Goal: Transaction & Acquisition: Obtain resource

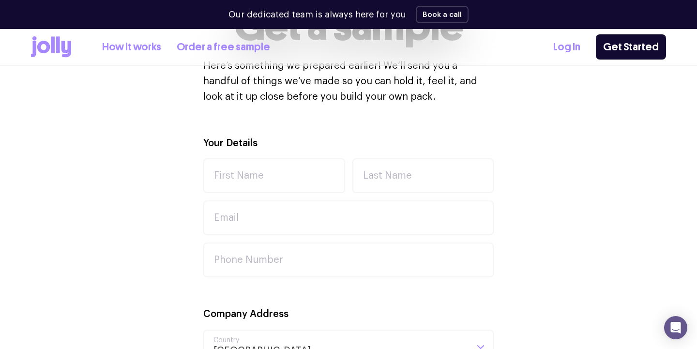
scroll to position [280, 0]
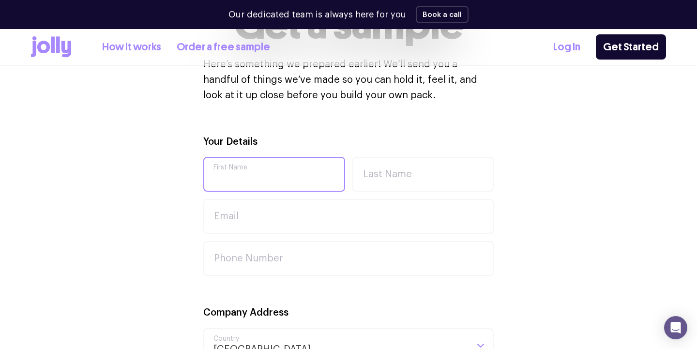
click at [261, 168] on input "First Name" at bounding box center [274, 174] width 142 height 35
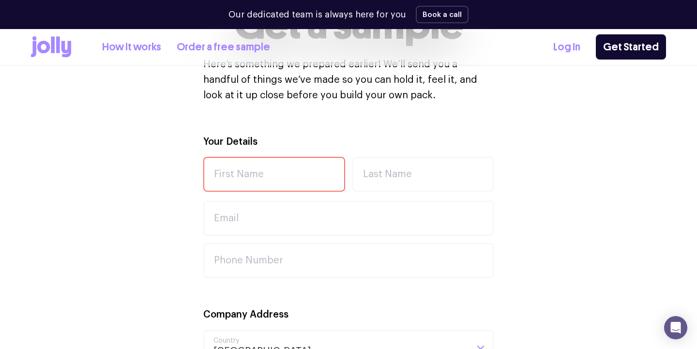
click at [139, 49] on link "How it works" at bounding box center [131, 47] width 59 height 16
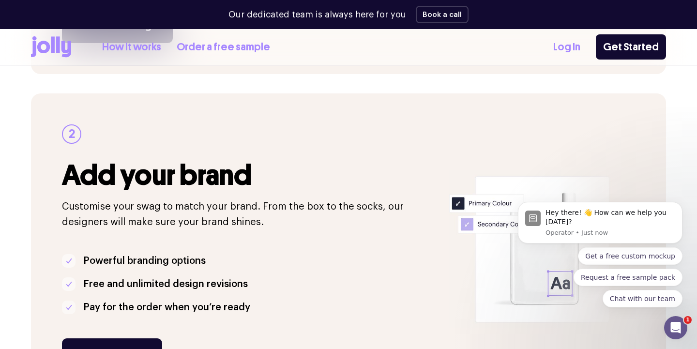
scroll to position [440, 0]
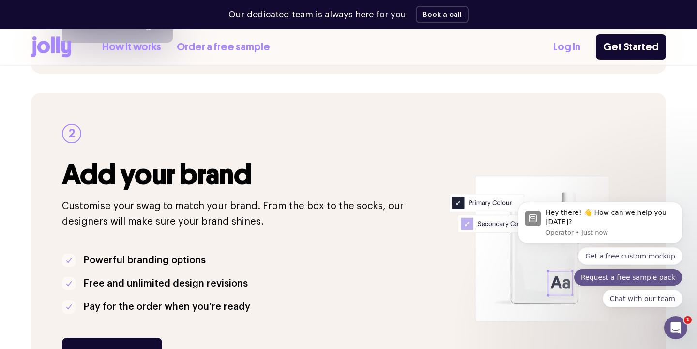
click at [641, 278] on button "Request a free sample pack" at bounding box center [627, 276] width 109 height 17
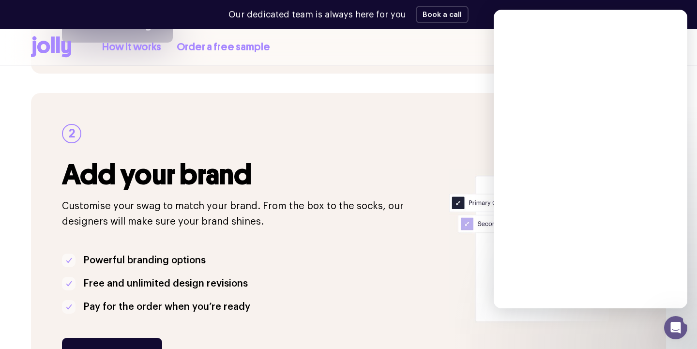
scroll to position [0, 0]
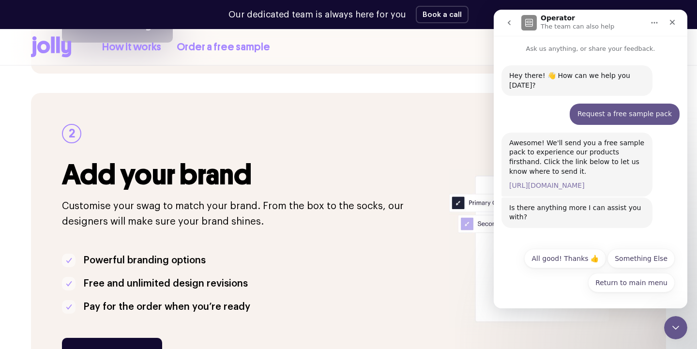
click at [584, 181] on link "[URL][DOMAIN_NAME]" at bounding box center [546, 185] width 75 height 8
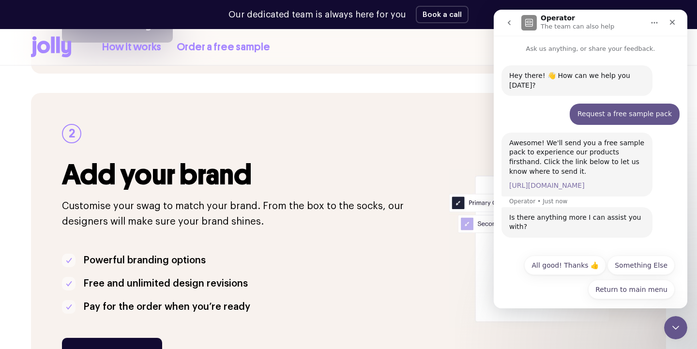
scroll to position [7, 0]
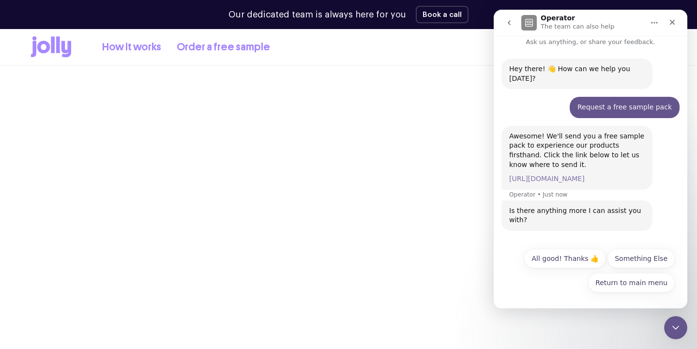
scroll to position [280, 0]
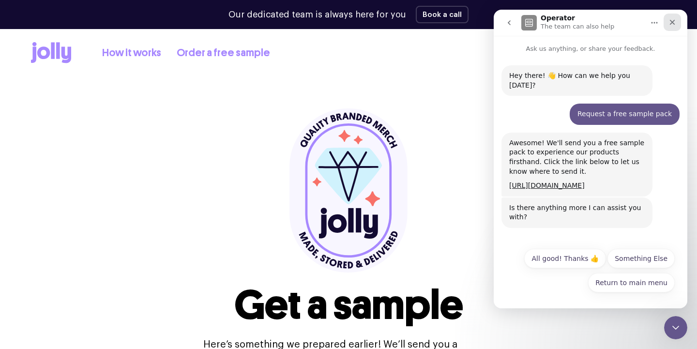
click at [672, 26] on div "Close" at bounding box center [671, 22] width 17 height 17
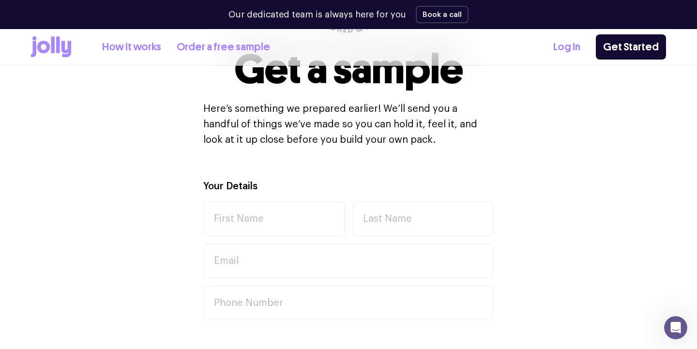
scroll to position [253, 0]
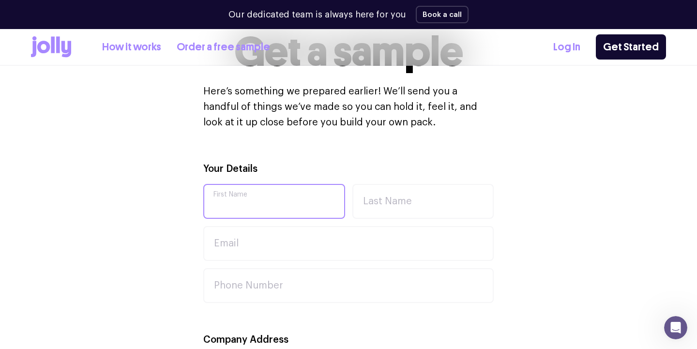
click at [225, 199] on input "First Name" at bounding box center [274, 201] width 142 height 35
type input "Zayli"
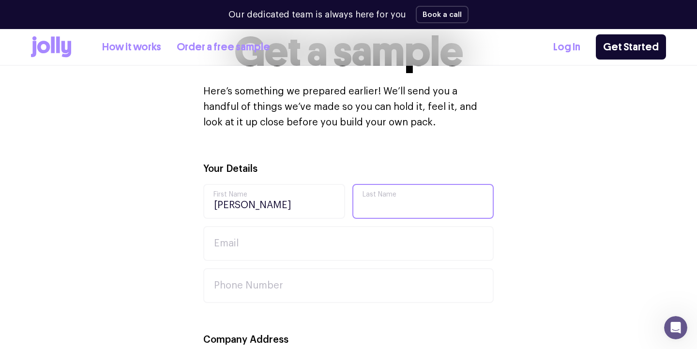
click at [404, 201] on input "Last Name" at bounding box center [423, 201] width 142 height 35
type input "Hill"
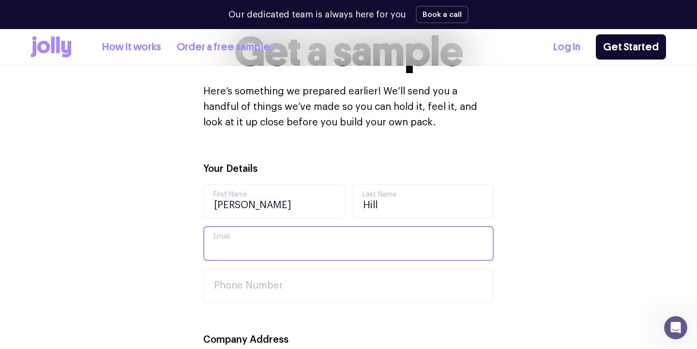
click at [361, 238] on input "Email" at bounding box center [348, 243] width 290 height 35
type input "zayli.h@icloud.com"
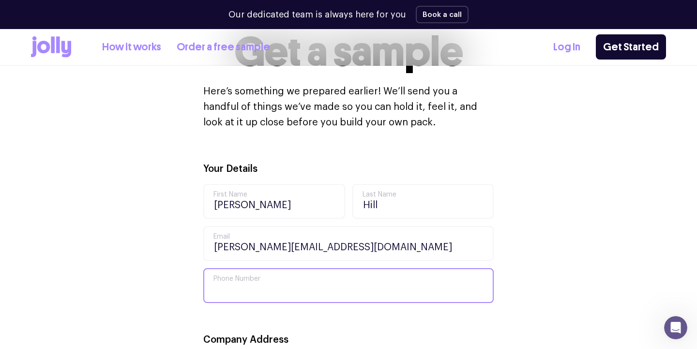
click at [302, 285] on input "Phone Number" at bounding box center [348, 285] width 290 height 35
type input "Z"
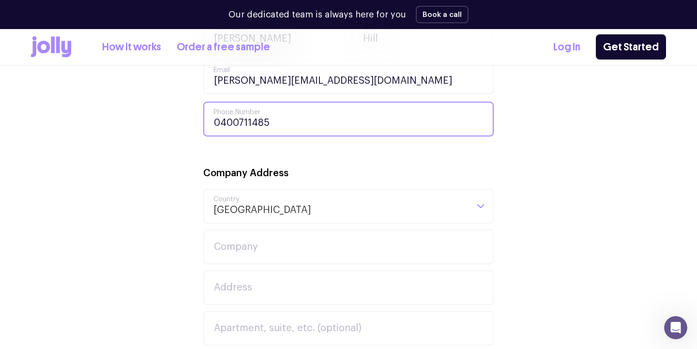
scroll to position [420, 0]
type input "0400711485"
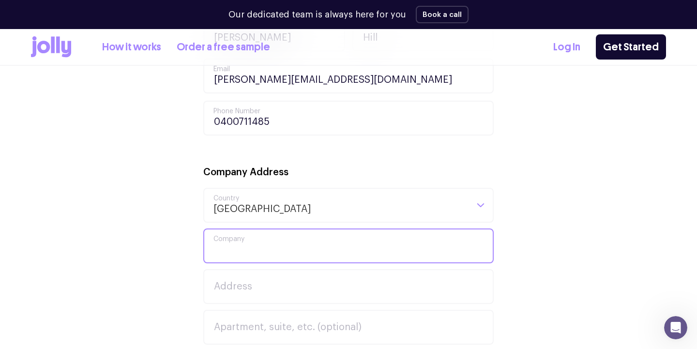
click at [271, 237] on input "Company" at bounding box center [348, 245] width 290 height 35
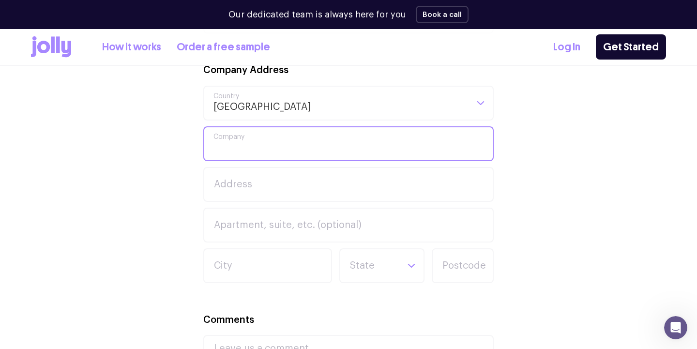
scroll to position [526, 0]
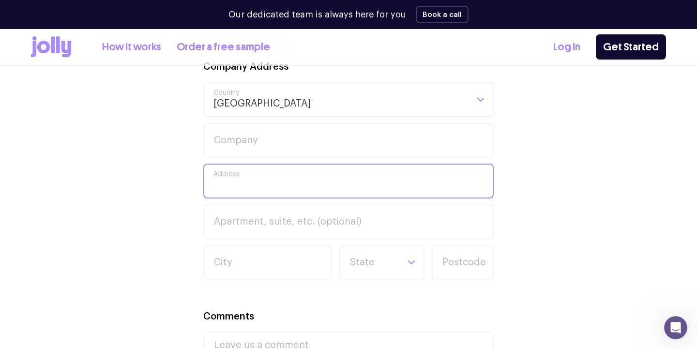
click at [251, 184] on input "Address" at bounding box center [348, 180] width 290 height 35
type input "31 Ioannou Place"
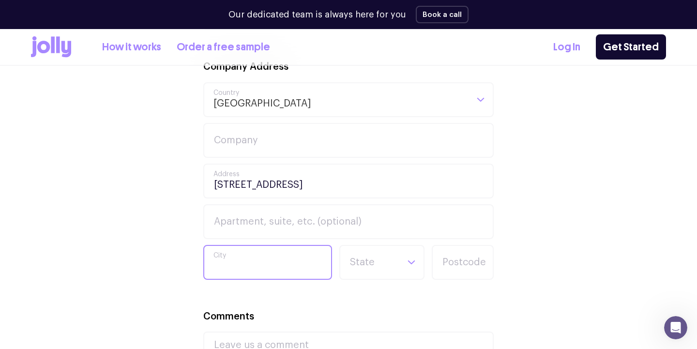
click at [245, 261] on input "City" at bounding box center [267, 262] width 129 height 35
type input "Coomera"
click at [374, 258] on input "Search for option" at bounding box center [373, 262] width 49 height 33
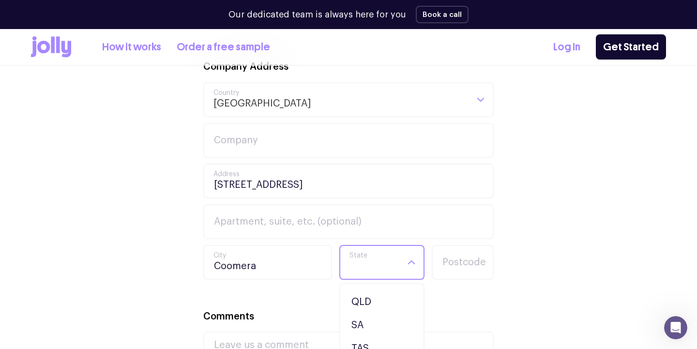
scroll to position [66, 0]
click at [371, 302] on li "QLD" at bounding box center [381, 300] width 80 height 23
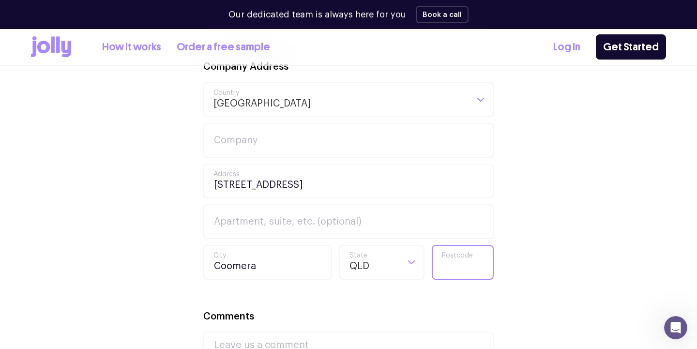
click at [469, 268] on input "Postcode" at bounding box center [462, 262] width 62 height 35
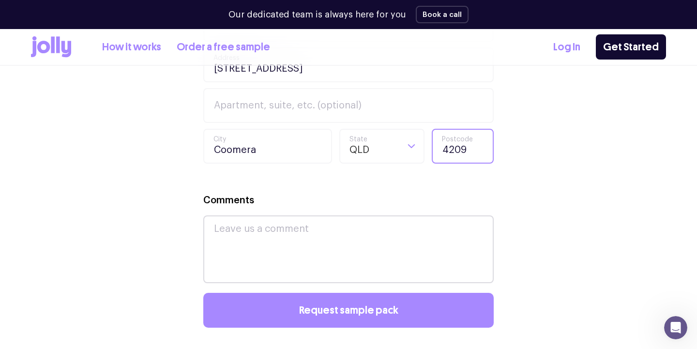
scroll to position [656, 0]
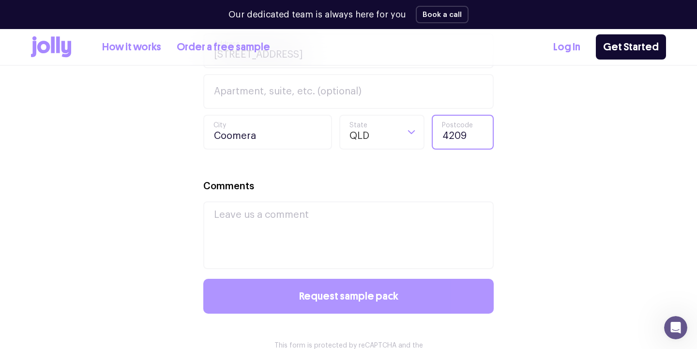
type input "4209"
click at [359, 295] on span "Request sample pack" at bounding box center [348, 296] width 99 height 11
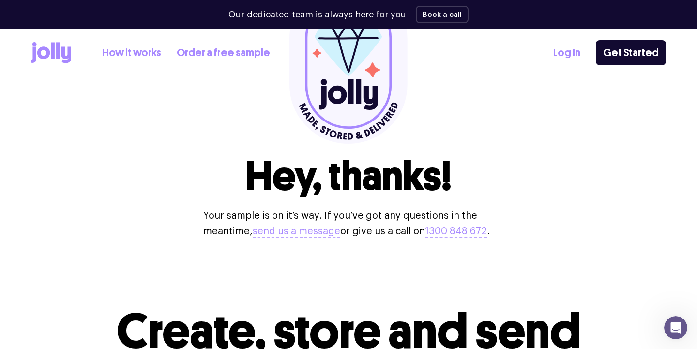
scroll to position [0, 0]
